Goal: Information Seeking & Learning: Learn about a topic

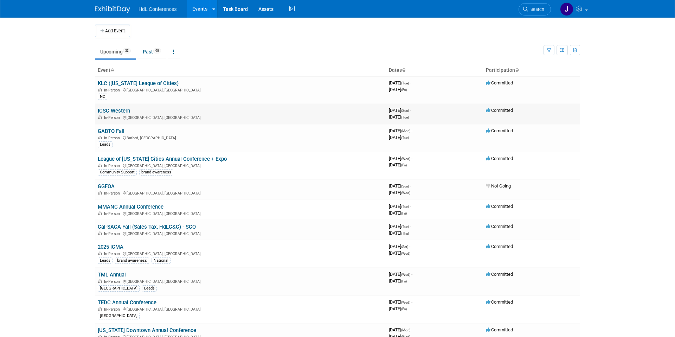
click at [124, 111] on link "ICSC Western" at bounding box center [114, 111] width 32 height 6
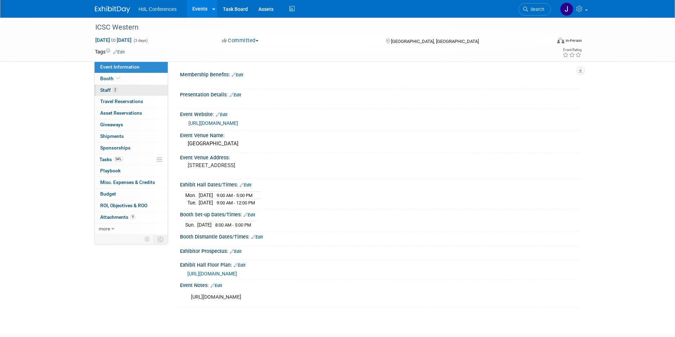
click at [132, 89] on link "2 Staff 2" at bounding box center [131, 90] width 73 height 11
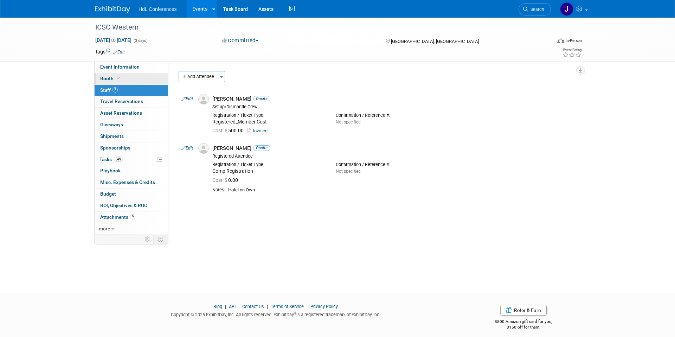
click at [121, 75] on link "Booth" at bounding box center [131, 78] width 73 height 11
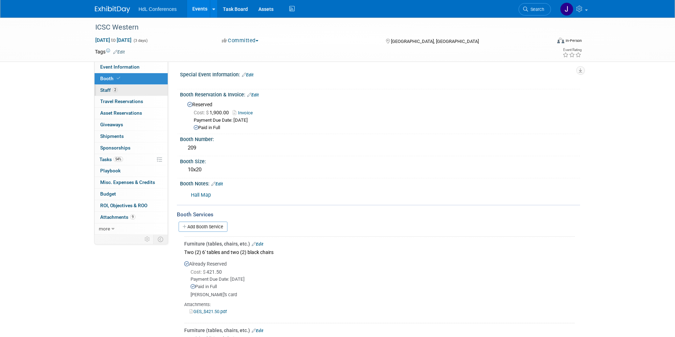
click at [131, 90] on link "2 Staff 2" at bounding box center [131, 90] width 73 height 11
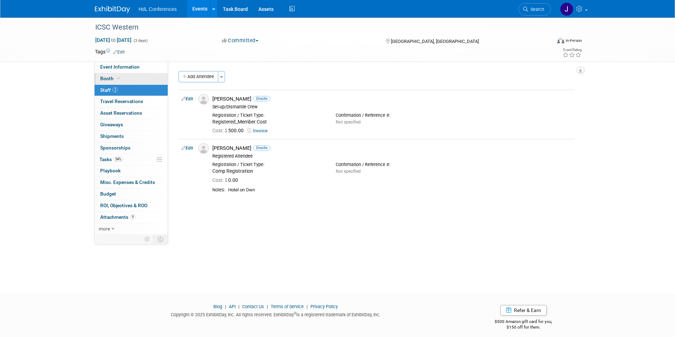
click at [133, 83] on link "Booth" at bounding box center [131, 78] width 73 height 11
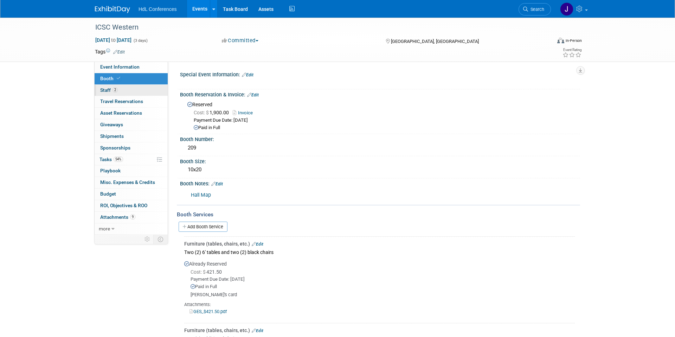
click at [132, 89] on link "2 Staff 2" at bounding box center [131, 90] width 73 height 11
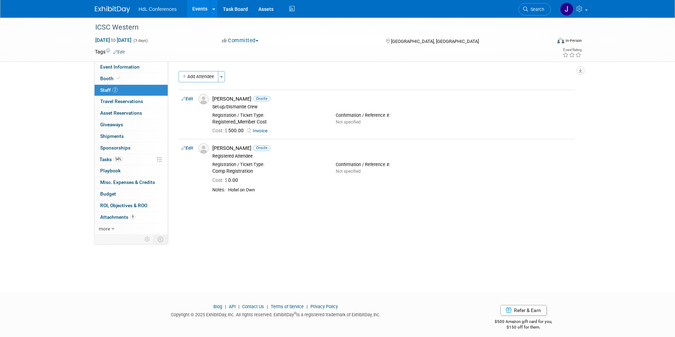
click at [133, 85] on link "2 Staff 2" at bounding box center [131, 90] width 73 height 11
click at [136, 149] on link "0 Sponsorships 0" at bounding box center [131, 147] width 73 height 11
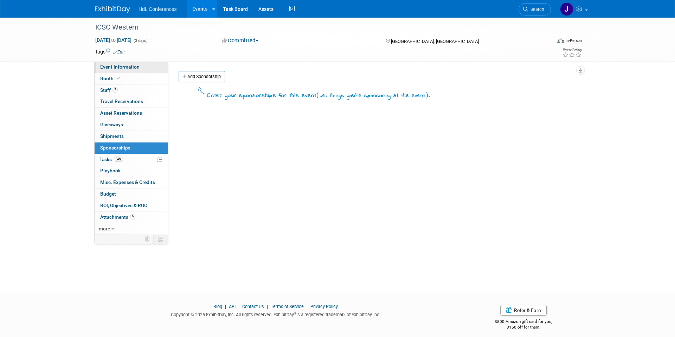
click at [148, 68] on link "Event Information" at bounding box center [131, 67] width 73 height 11
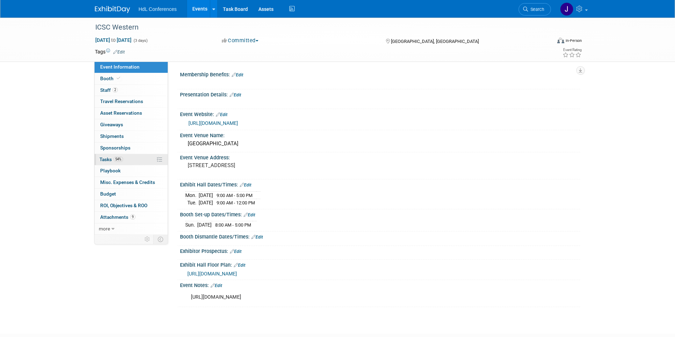
click at [148, 164] on link "54% Tasks 54%" at bounding box center [131, 159] width 73 height 11
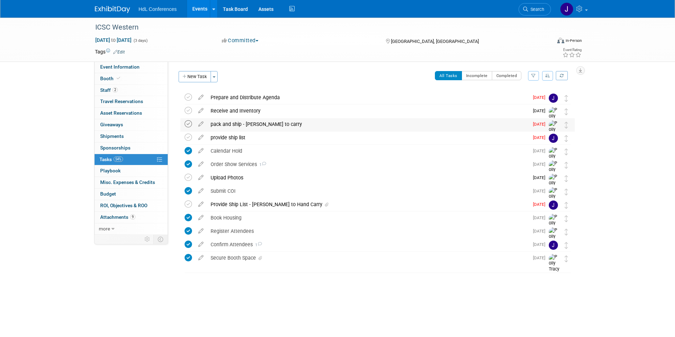
click at [187, 122] on icon at bounding box center [188, 123] width 7 height 7
click at [189, 138] on icon at bounding box center [188, 137] width 7 height 7
click at [190, 200] on icon at bounding box center [188, 203] width 7 height 7
click at [191, 98] on icon at bounding box center [188, 96] width 7 height 7
click at [118, 78] on icon at bounding box center [119, 78] width 4 height 4
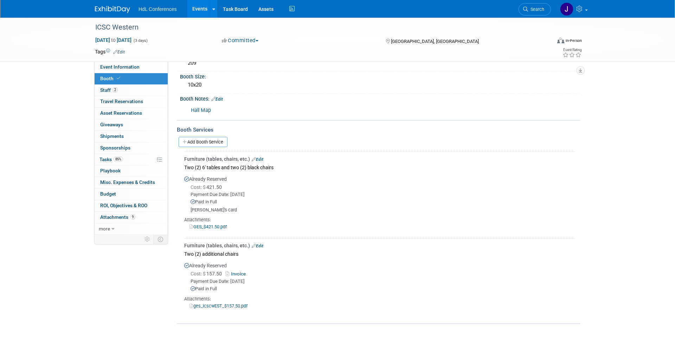
scroll to position [86, 0]
click at [134, 65] on span "Event Information" at bounding box center [119, 67] width 39 height 6
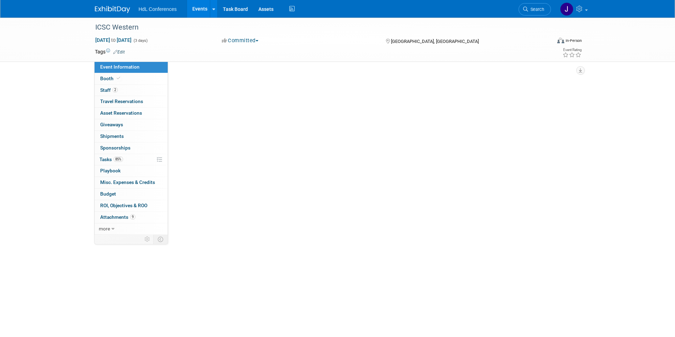
scroll to position [0, 0]
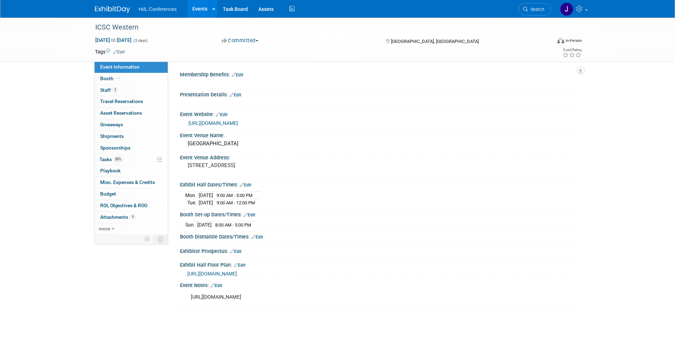
click at [255, 277] on div "https://ws2025.mapyourshow.com/8_0/exhview/index.cfm" at bounding box center [380, 272] width 400 height 10
click at [237, 274] on span "https://ws2025.mapyourshow.com/8_0/exhview/index.cfm" at bounding box center [212, 274] width 50 height 6
drag, startPoint x: 186, startPoint y: 193, endPoint x: 270, endPoint y: 202, distance: 84.4
click at [260, 202] on tbody "Mon. Sep 29, 2025 9:00 AM - 5:00 PM Tue. Sep 30, 2025 9:00 AM - 12:00 PM" at bounding box center [222, 198] width 75 height 15
copy tbody "Mon. Sep 29, 2025 9:00 AM - 5:00 PM Tue. Sep 30, 2025 9:00 AM - 12:00 PM"
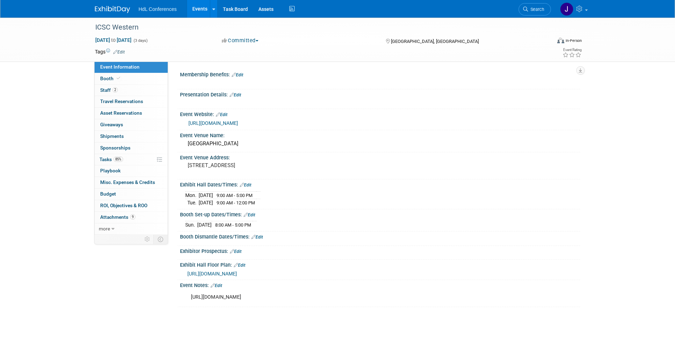
drag, startPoint x: 261, startPoint y: 225, endPoint x: 184, endPoint y: 225, distance: 76.6
click at [184, 225] on div "Sun. Sep 28, 2025 8:00 AM - 5:00 PM Save Changes Cancel" at bounding box center [380, 223] width 400 height 12
copy div "Sun. Sep 28, 2025 8:00 AM - 5:00 PM"
drag, startPoint x: 270, startPoint y: 203, endPoint x: 186, endPoint y: 197, distance: 84.2
click at [186, 197] on tbody "Mon. Sep 29, 2025 9:00 AM - 5:00 PM Tue. Sep 30, 2025 9:00 AM - 12:00 PM" at bounding box center [222, 198] width 75 height 15
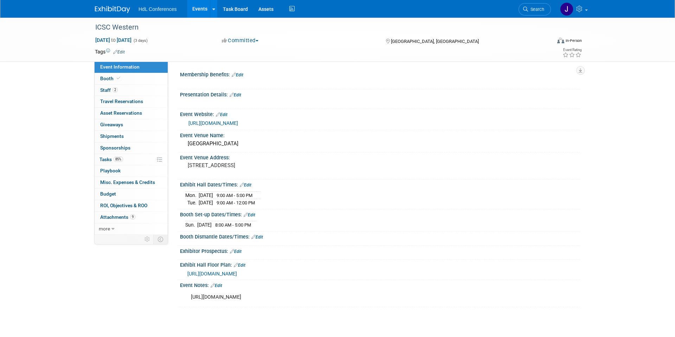
copy tbody "Mon. Sep 29, 2025 9:00 AM - 5:00 PM Tue. Sep 30, 2025 9:00 AM - 12:00 PM"
drag, startPoint x: 265, startPoint y: 225, endPoint x: 182, endPoint y: 227, distance: 83.7
click at [182, 227] on div "Sun. Sep 28, 2025 8:00 AM - 5:00 PM Save Changes Cancel" at bounding box center [380, 223] width 400 height 12
copy div "Sun. Sep 28, 2025 8:00 AM - 5:00 PM"
click at [265, 12] on link "Assets" at bounding box center [266, 9] width 26 height 18
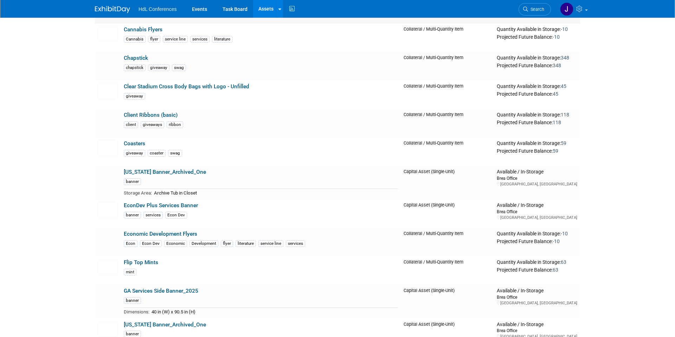
scroll to position [409, 0]
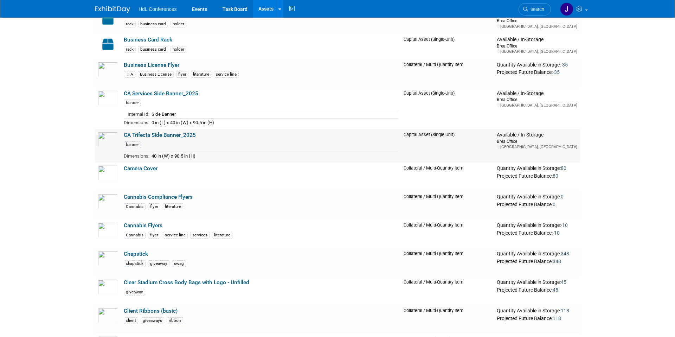
click at [136, 137] on link "CA Trifecta Side Banner_2025" at bounding box center [160, 135] width 72 height 6
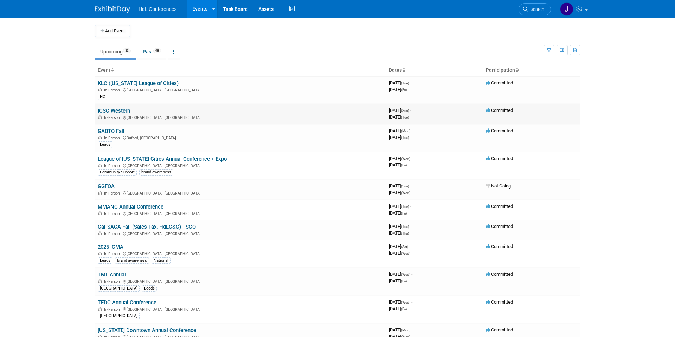
click at [102, 107] on td "ICSC Western In-Person Palm Springs, CA" at bounding box center [240, 114] width 291 height 20
click at [108, 112] on link "ICSC Western" at bounding box center [114, 111] width 32 height 6
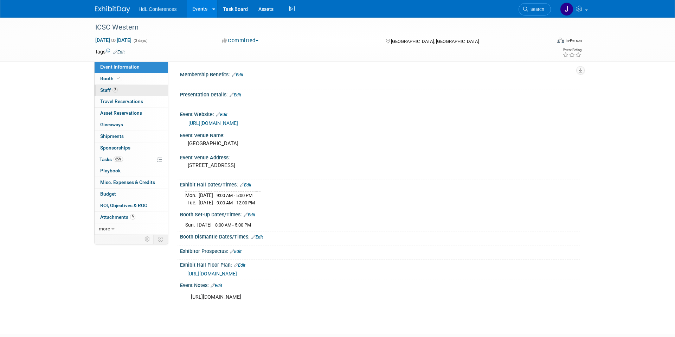
click at [109, 90] on span "Staff 2" at bounding box center [109, 90] width 18 height 6
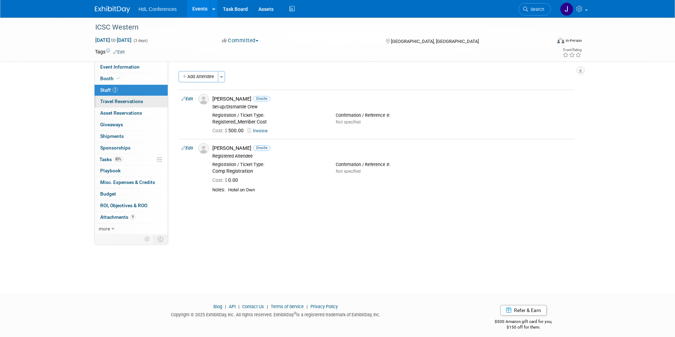
click at [130, 102] on span "Travel Reservations 0" at bounding box center [121, 101] width 43 height 6
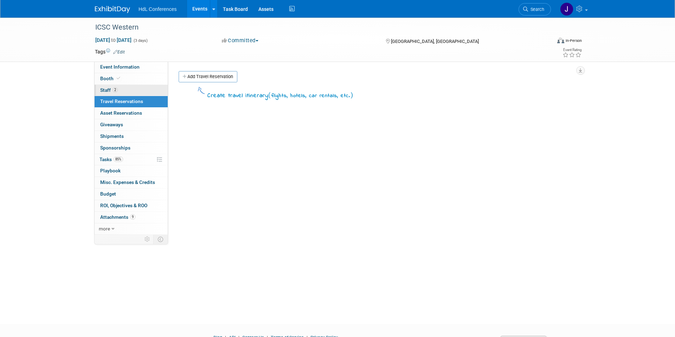
click at [137, 90] on link "2 Staff 2" at bounding box center [131, 90] width 73 height 11
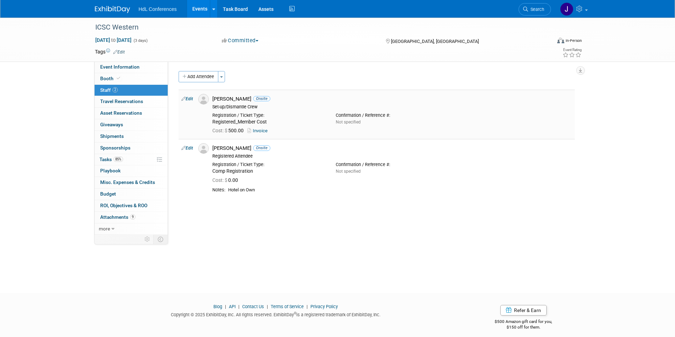
click at [266, 128] on link "Invoice" at bounding box center [258, 130] width 23 height 5
click at [107, 218] on span "Attachments 9" at bounding box center [117, 217] width 35 height 6
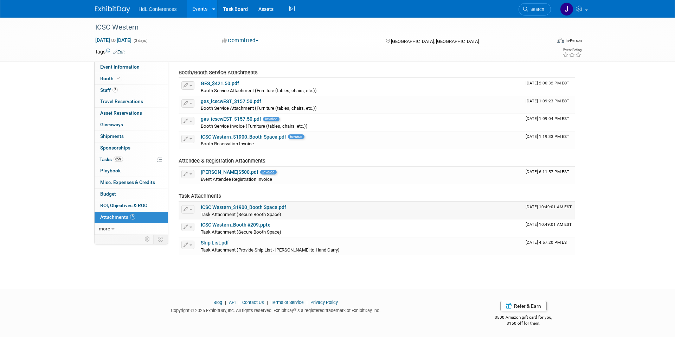
scroll to position [62, 0]
click at [215, 239] on link "Ship List.pdf" at bounding box center [215, 242] width 28 height 6
